Goal: Find specific page/section: Find specific page/section

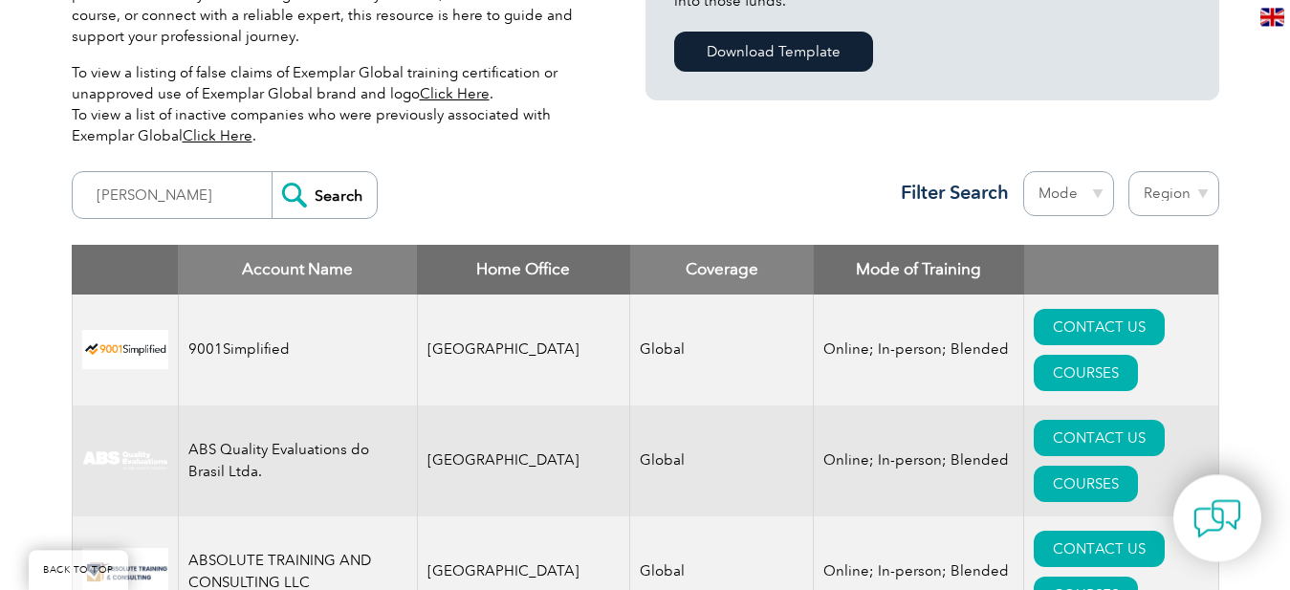
scroll to position [596, 0]
click at [1138, 355] on link "COURSES" at bounding box center [1086, 373] width 104 height 36
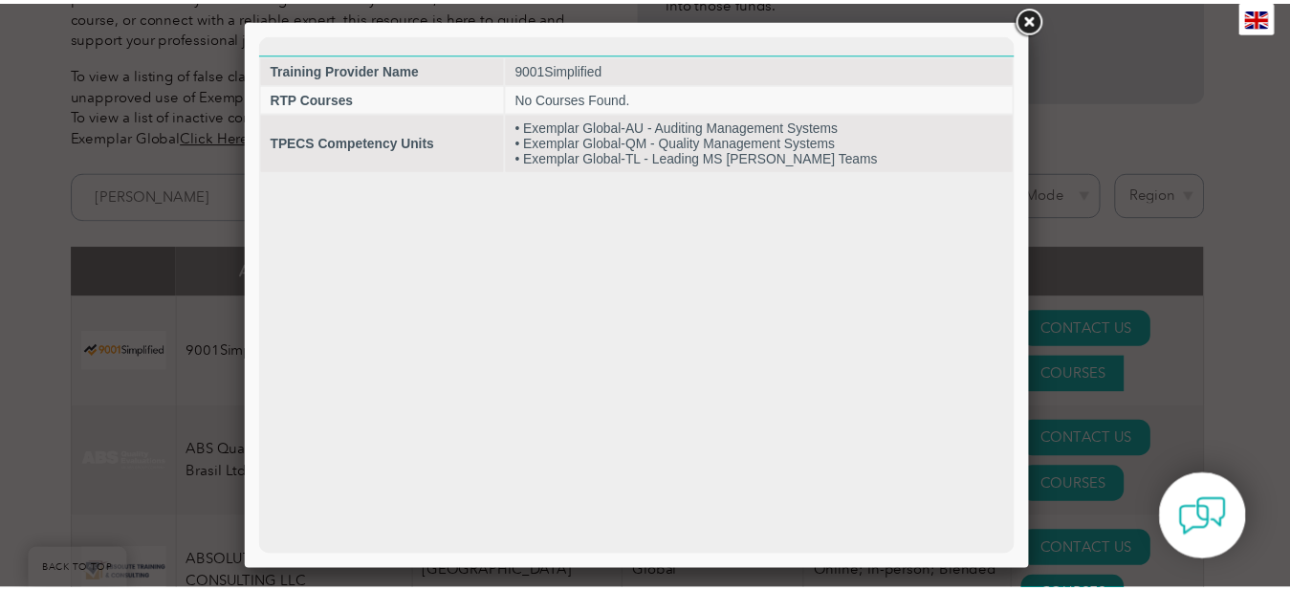
scroll to position [0, 0]
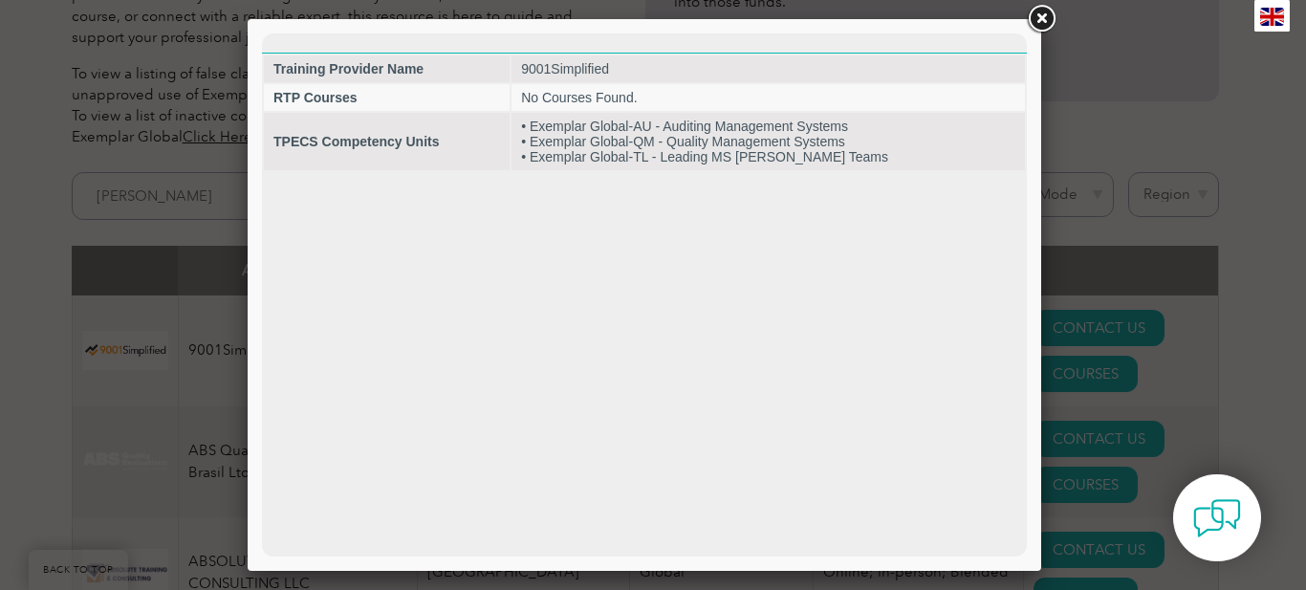
click at [1040, 17] on link at bounding box center [1041, 19] width 34 height 34
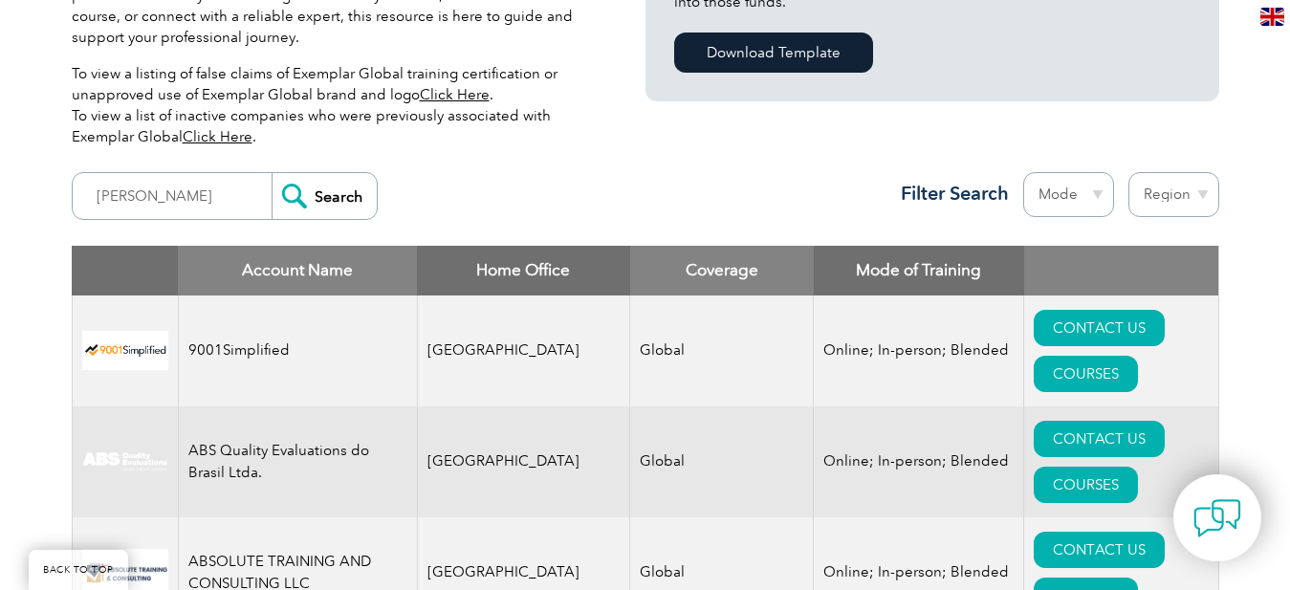
click at [1023, 172] on select "Mode Online In-person Blended" at bounding box center [1068, 194] width 91 height 45
click at [1129, 172] on select "Region [GEOGRAPHIC_DATA] [GEOGRAPHIC_DATA] [GEOGRAPHIC_DATA] [GEOGRAPHIC_DATA] …" at bounding box center [1174, 194] width 91 height 45
select select "[GEOGRAPHIC_DATA]"
click option "[GEOGRAPHIC_DATA]" at bounding box center [0, 0] width 0 height 0
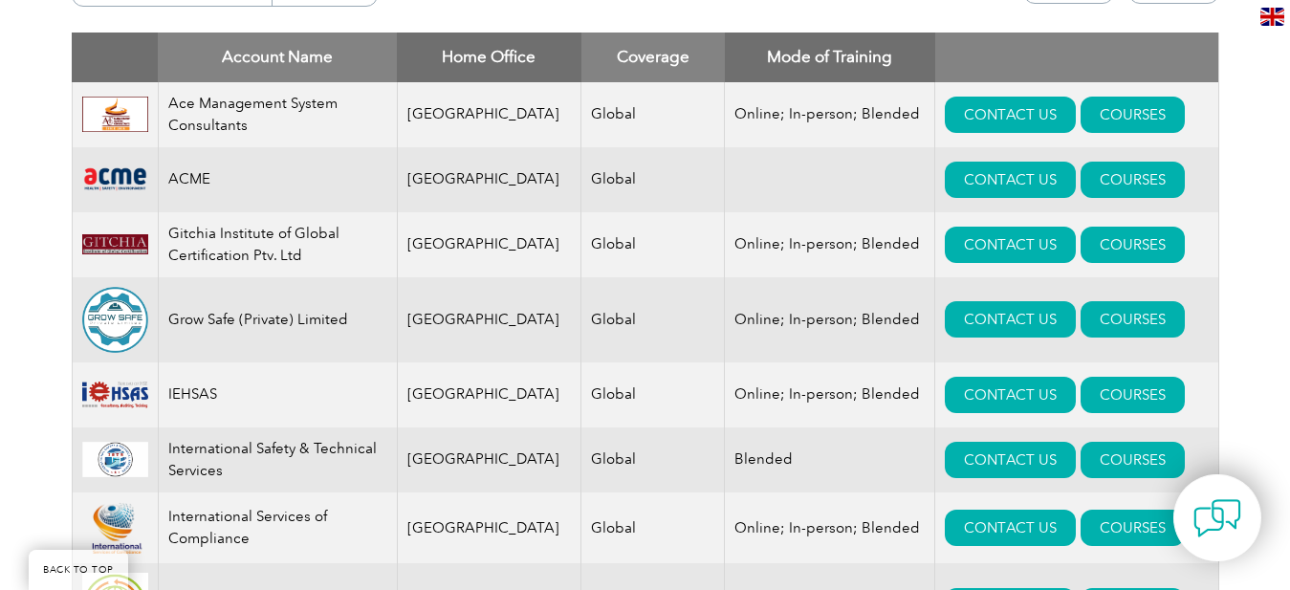
scroll to position [866, 0]
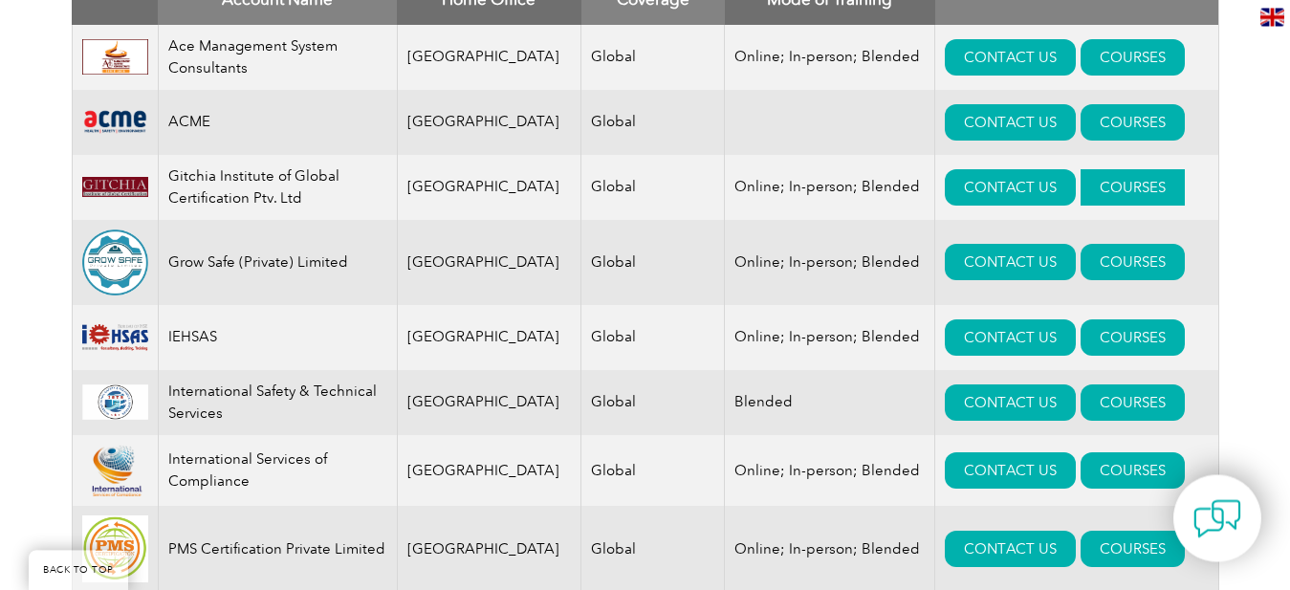
click at [1114, 182] on link "COURSES" at bounding box center [1133, 187] width 104 height 36
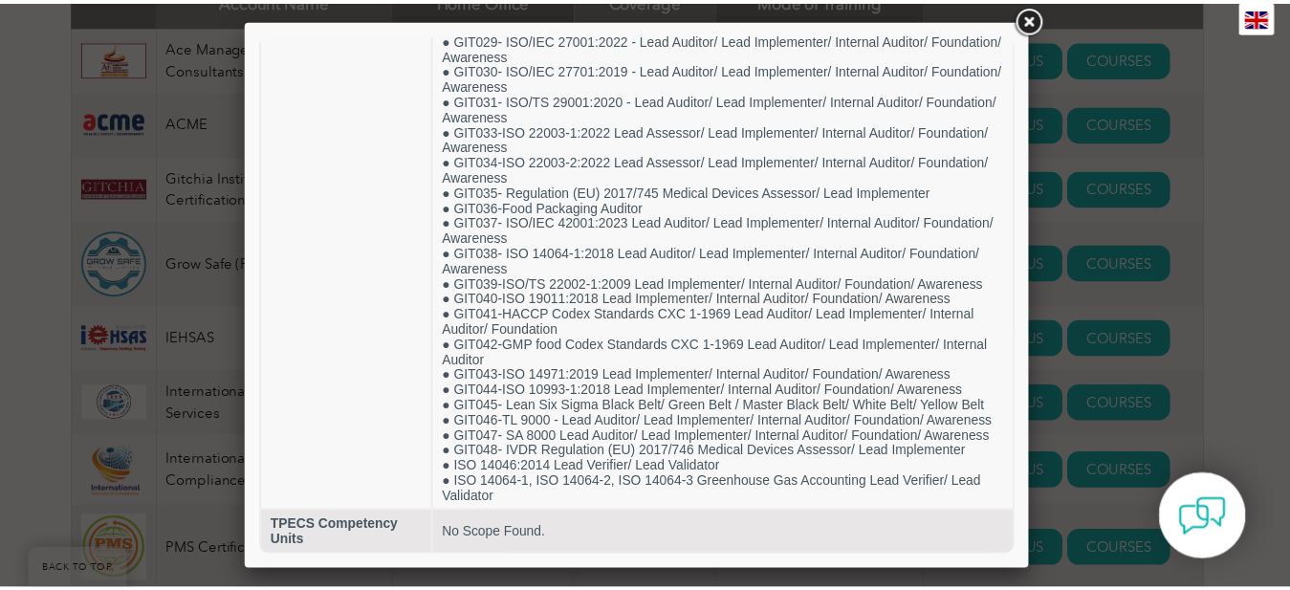
scroll to position [1067, 0]
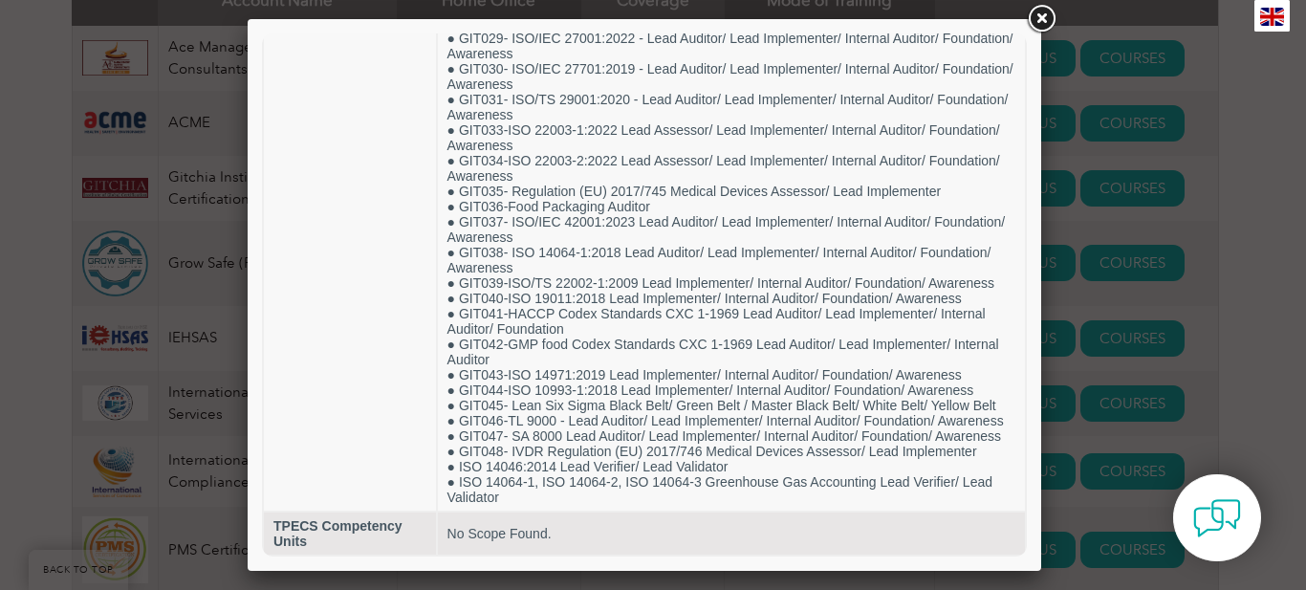
click at [1037, 16] on link at bounding box center [1041, 19] width 34 height 34
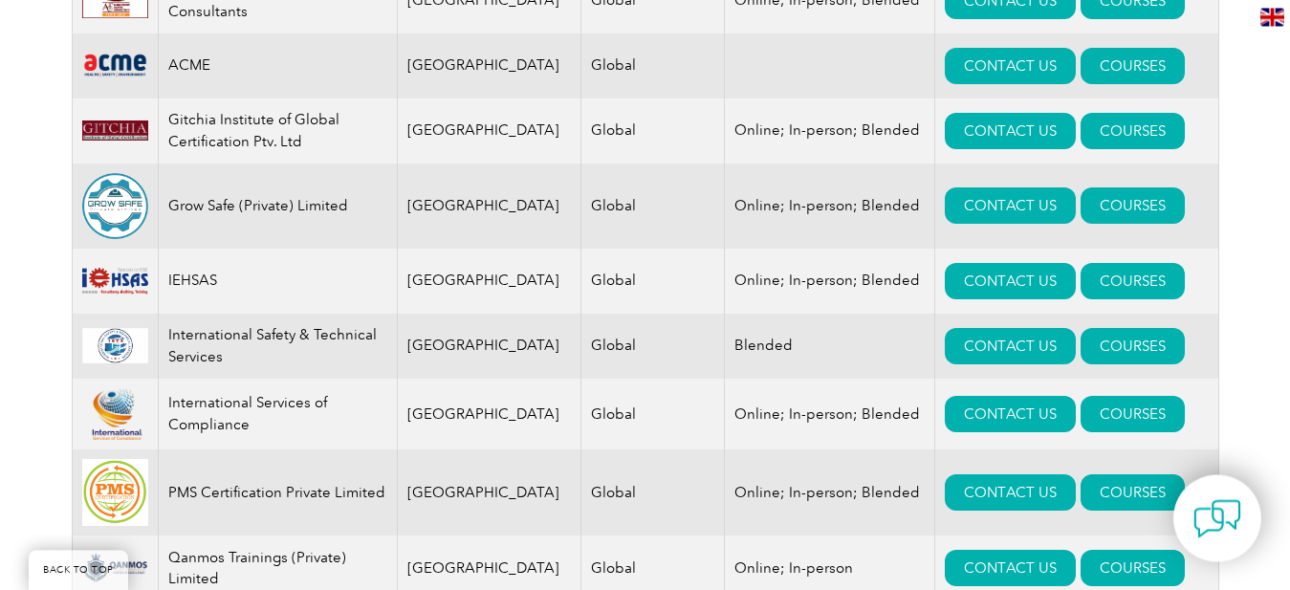
scroll to position [888, 0]
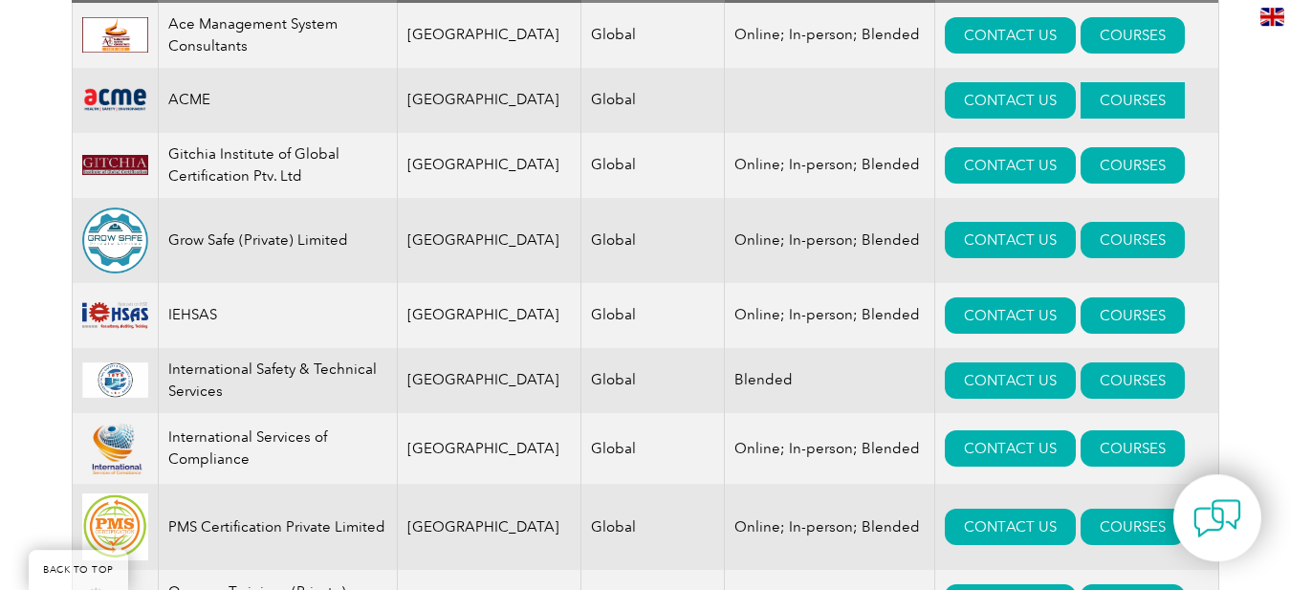
click at [1096, 99] on link "COURSES" at bounding box center [1133, 100] width 104 height 36
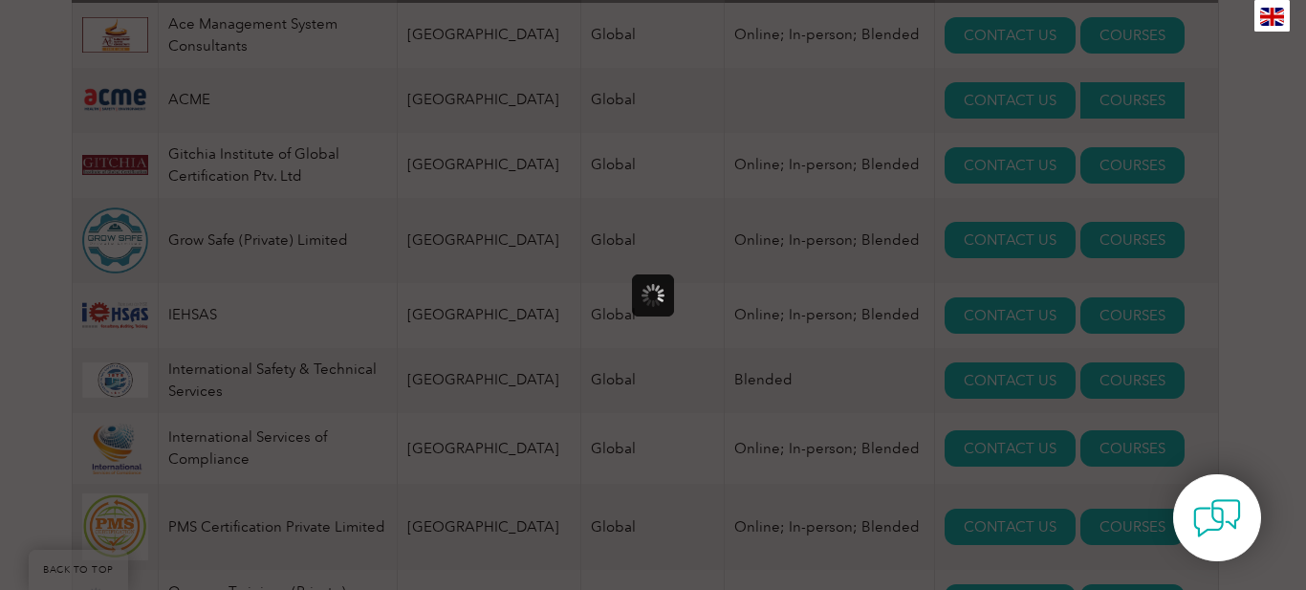
scroll to position [0, 0]
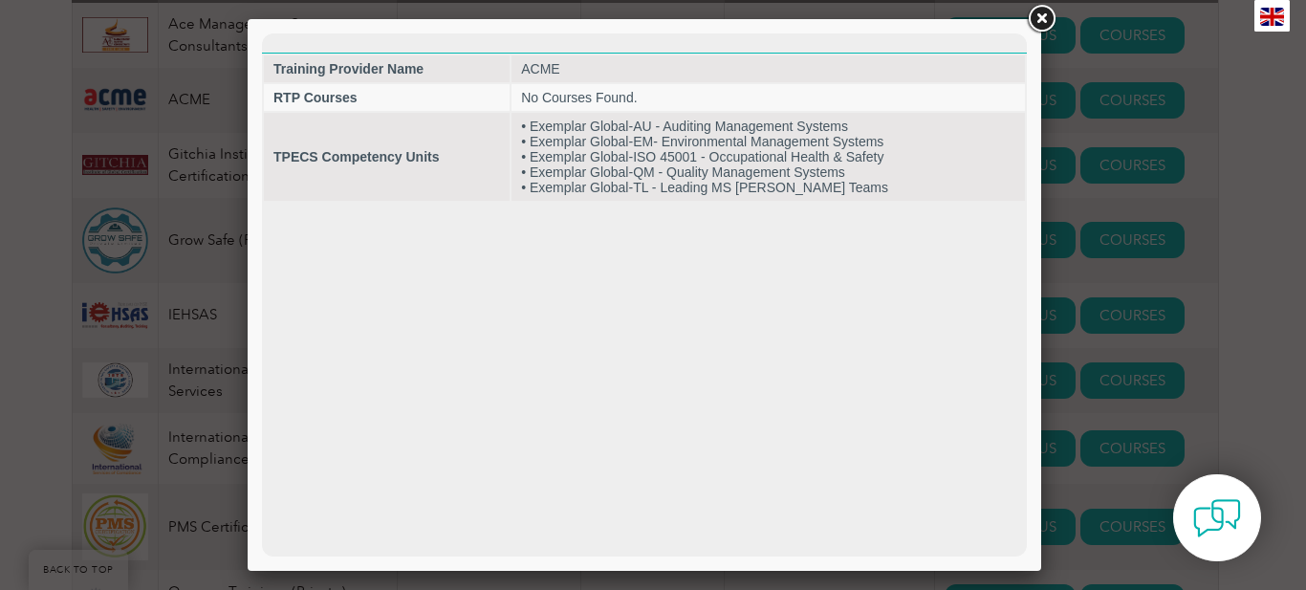
click at [1226, 158] on div at bounding box center [653, 295] width 1306 height 590
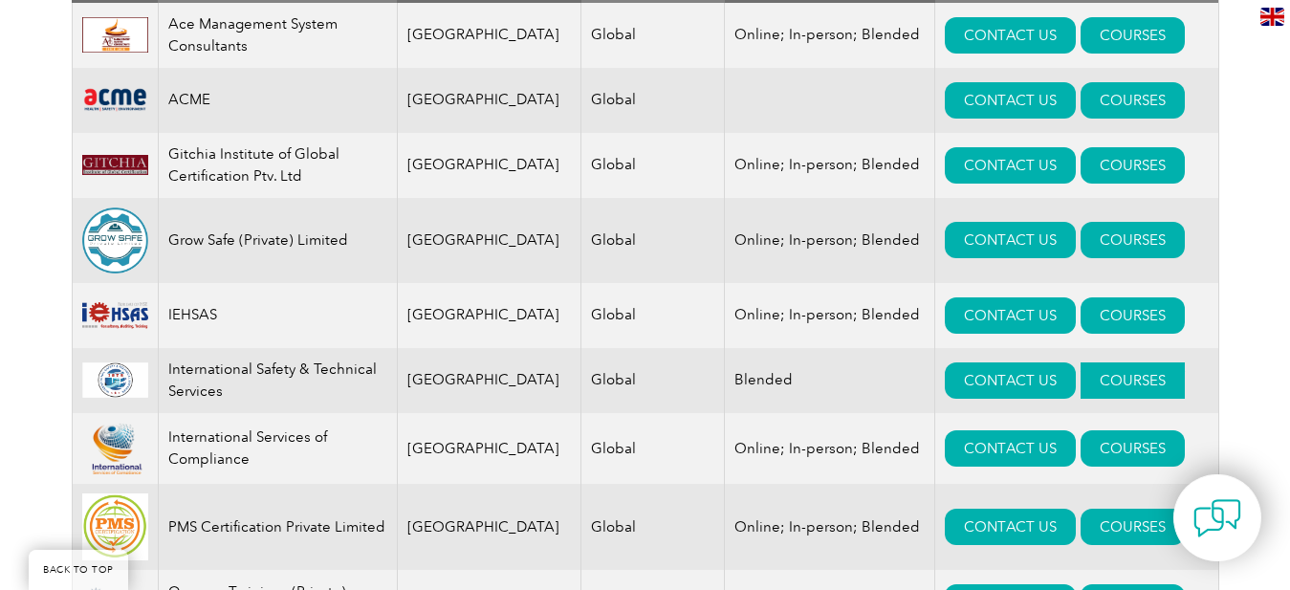
click at [1124, 384] on link "COURSES" at bounding box center [1133, 380] width 104 height 36
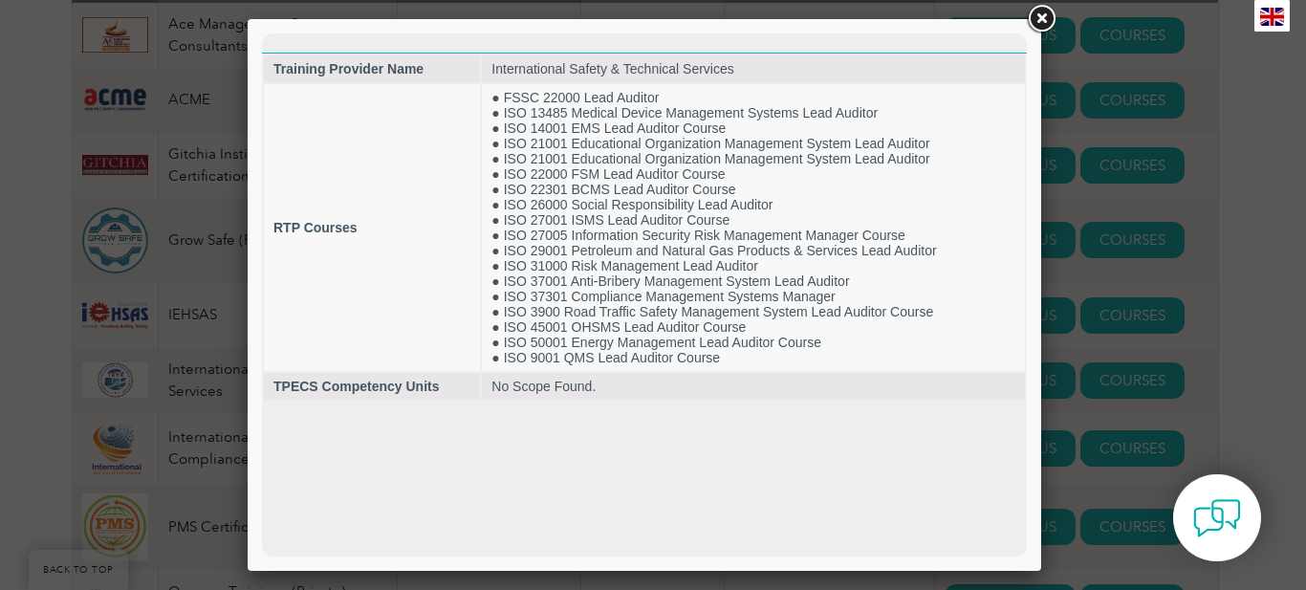
click at [1048, 17] on link at bounding box center [1041, 19] width 34 height 34
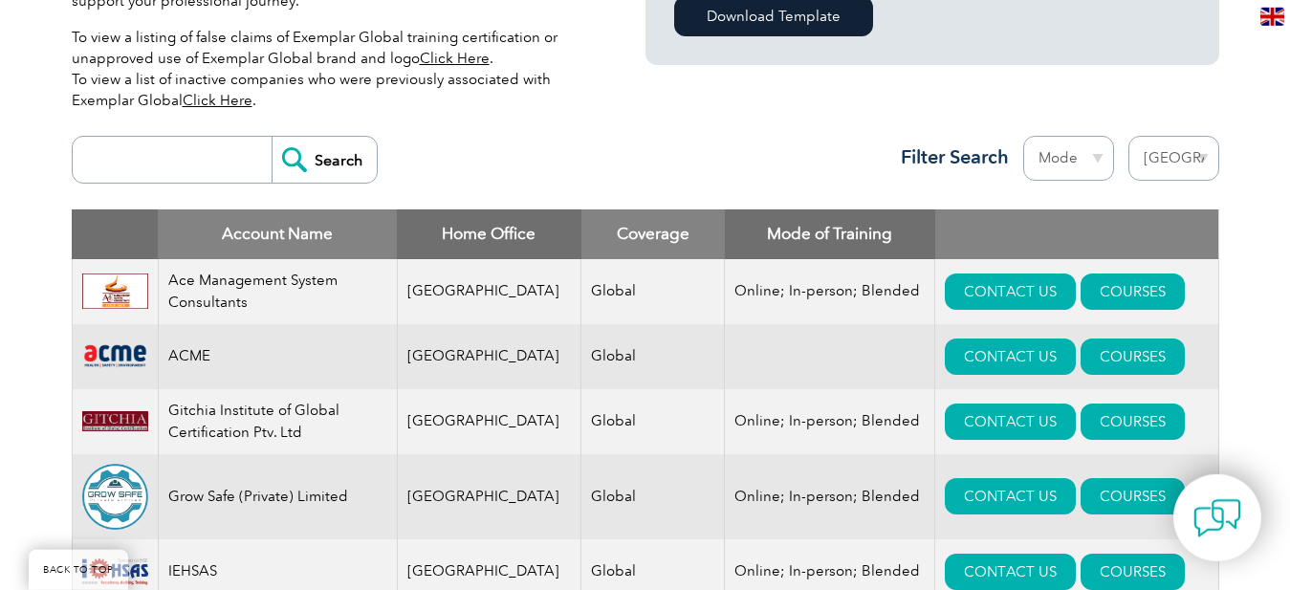
scroll to position [489, 0]
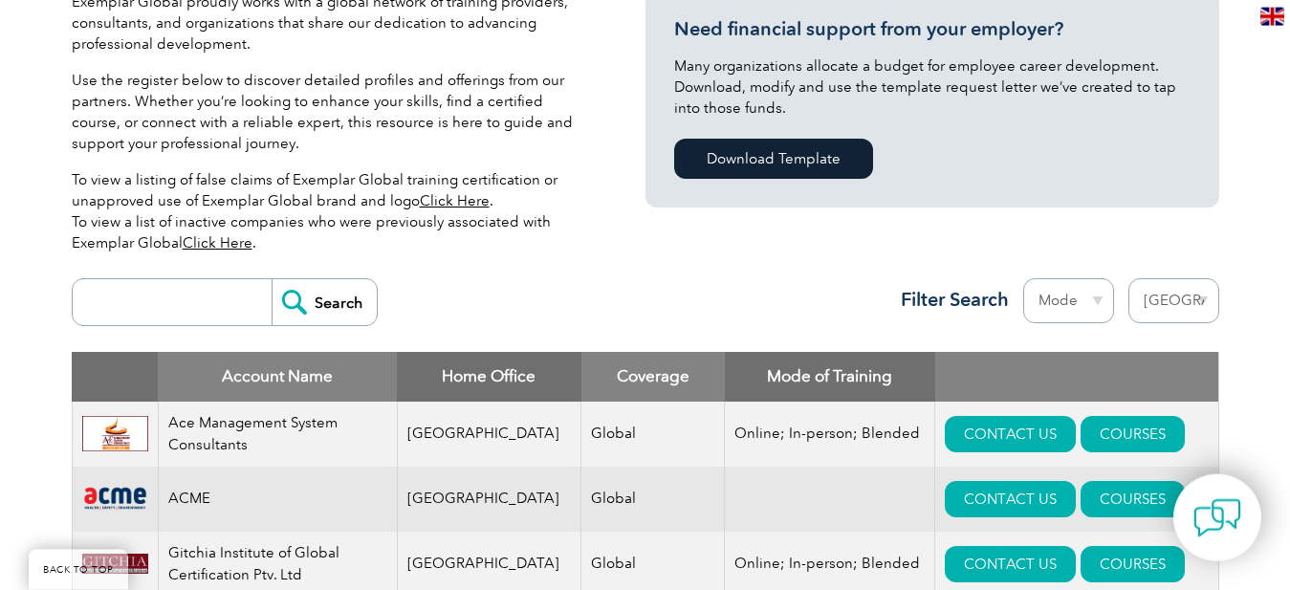
click at [1129, 278] on select "Region [GEOGRAPHIC_DATA] [GEOGRAPHIC_DATA] [GEOGRAPHIC_DATA] [GEOGRAPHIC_DATA] …" at bounding box center [1174, 300] width 91 height 45
select select "[GEOGRAPHIC_DATA]"
click option "[GEOGRAPHIC_DATA]" at bounding box center [0, 0] width 0 height 0
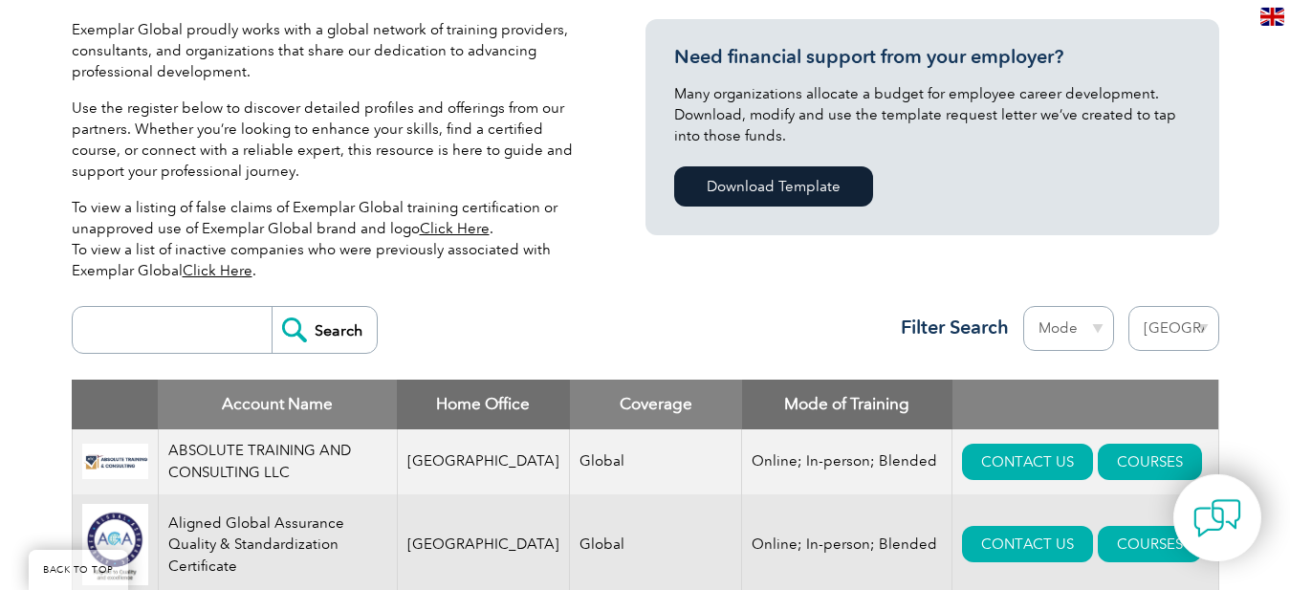
scroll to position [449, 0]
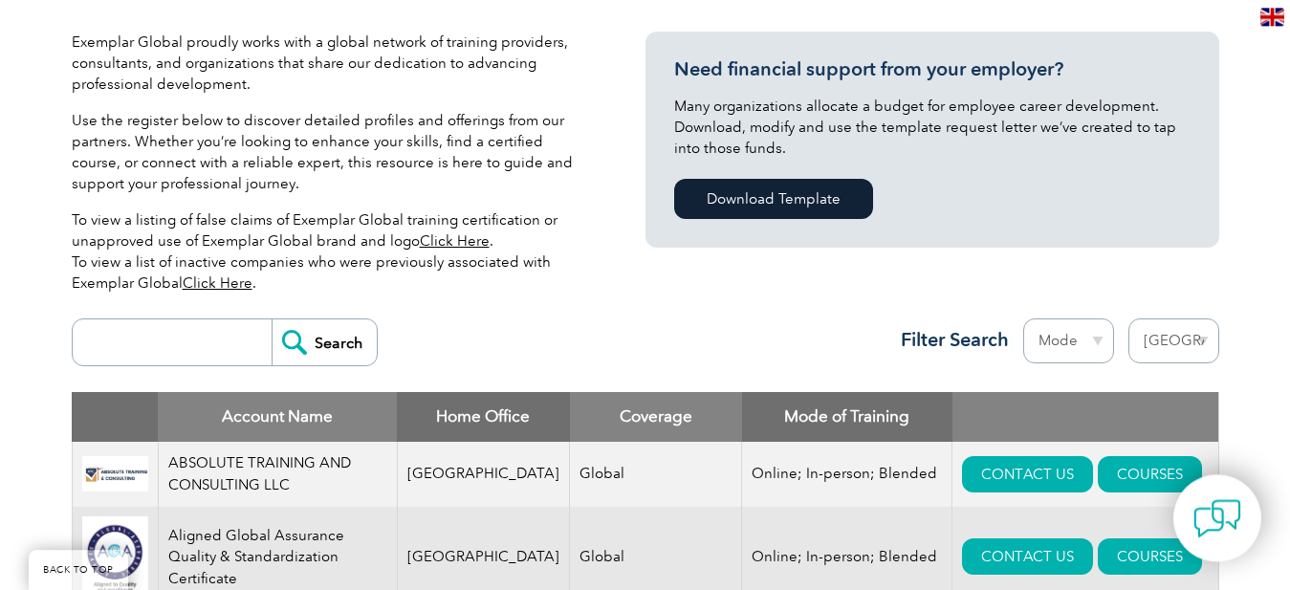
click at [1129, 318] on select "Region [GEOGRAPHIC_DATA] [GEOGRAPHIC_DATA] [GEOGRAPHIC_DATA] [GEOGRAPHIC_DATA] …" at bounding box center [1174, 340] width 91 height 45
select select "[GEOGRAPHIC_DATA]"
click option "[GEOGRAPHIC_DATA]" at bounding box center [0, 0] width 0 height 0
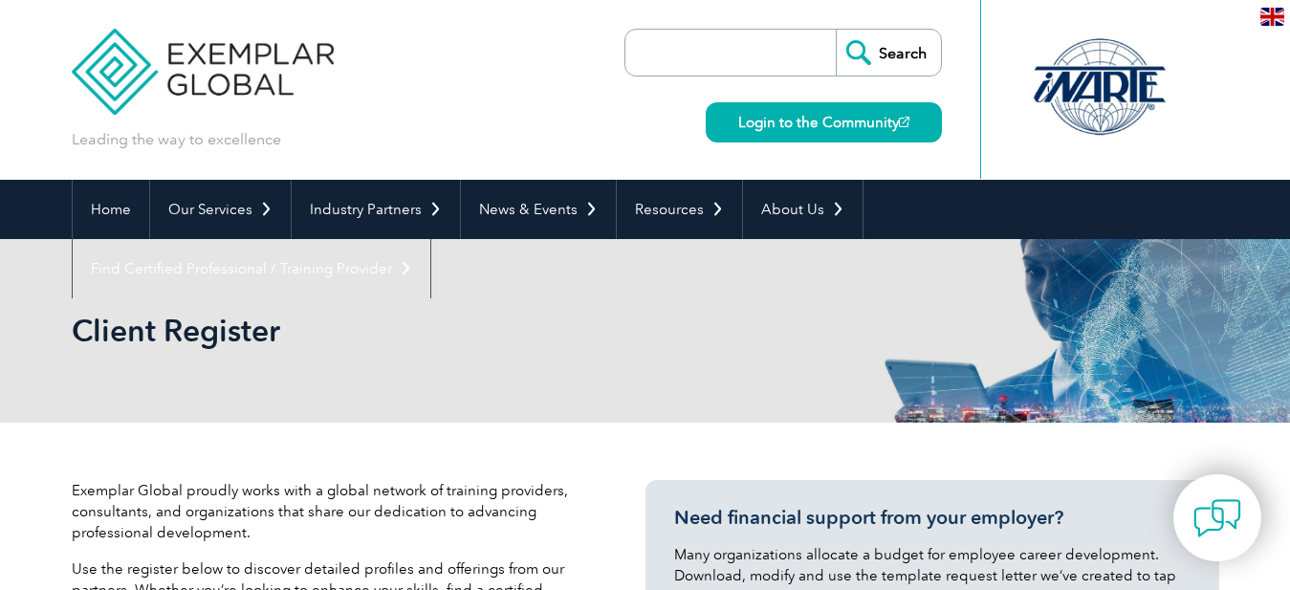
select select "[GEOGRAPHIC_DATA]"
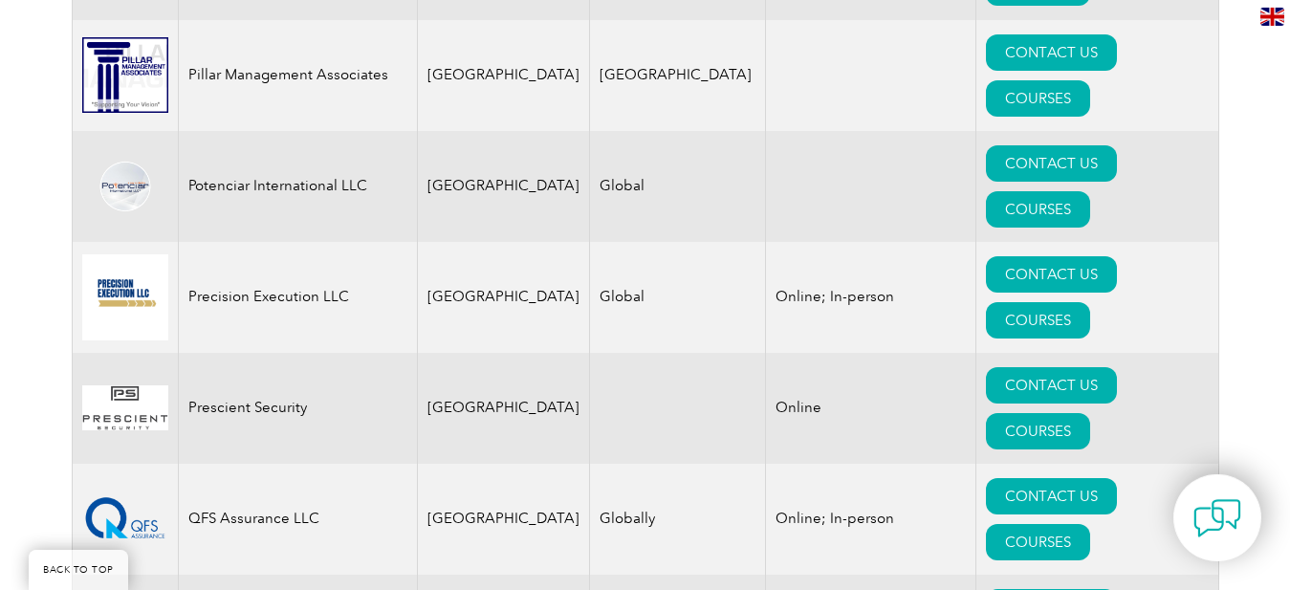
scroll to position [4437, 0]
